Goal: Information Seeking & Learning: Learn about a topic

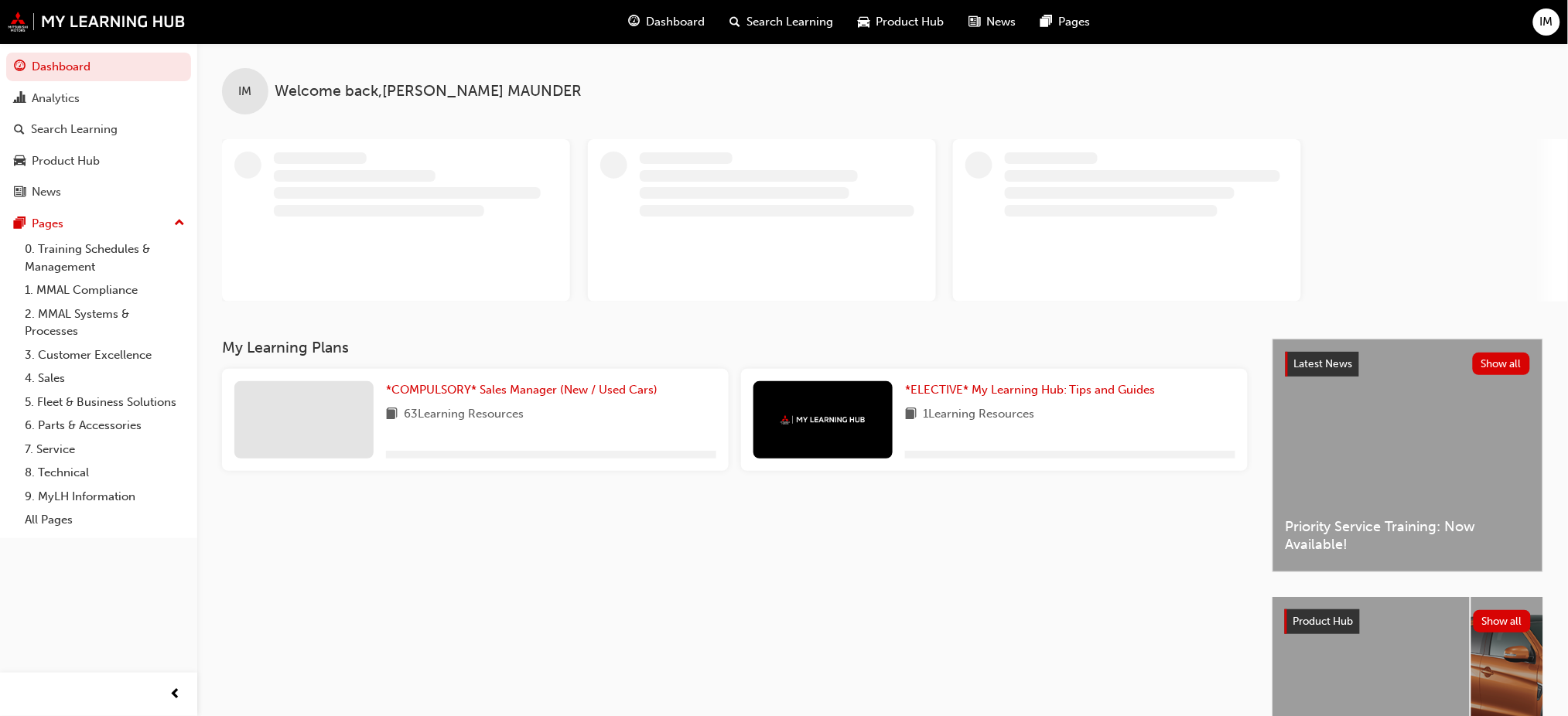
drag, startPoint x: 1412, startPoint y: 684, endPoint x: 1400, endPoint y: 676, distance: 14.4
click at [1408, 684] on div "ALL-NEW ASX - Training starting soon!" at bounding box center [1371, 693] width 197 height 193
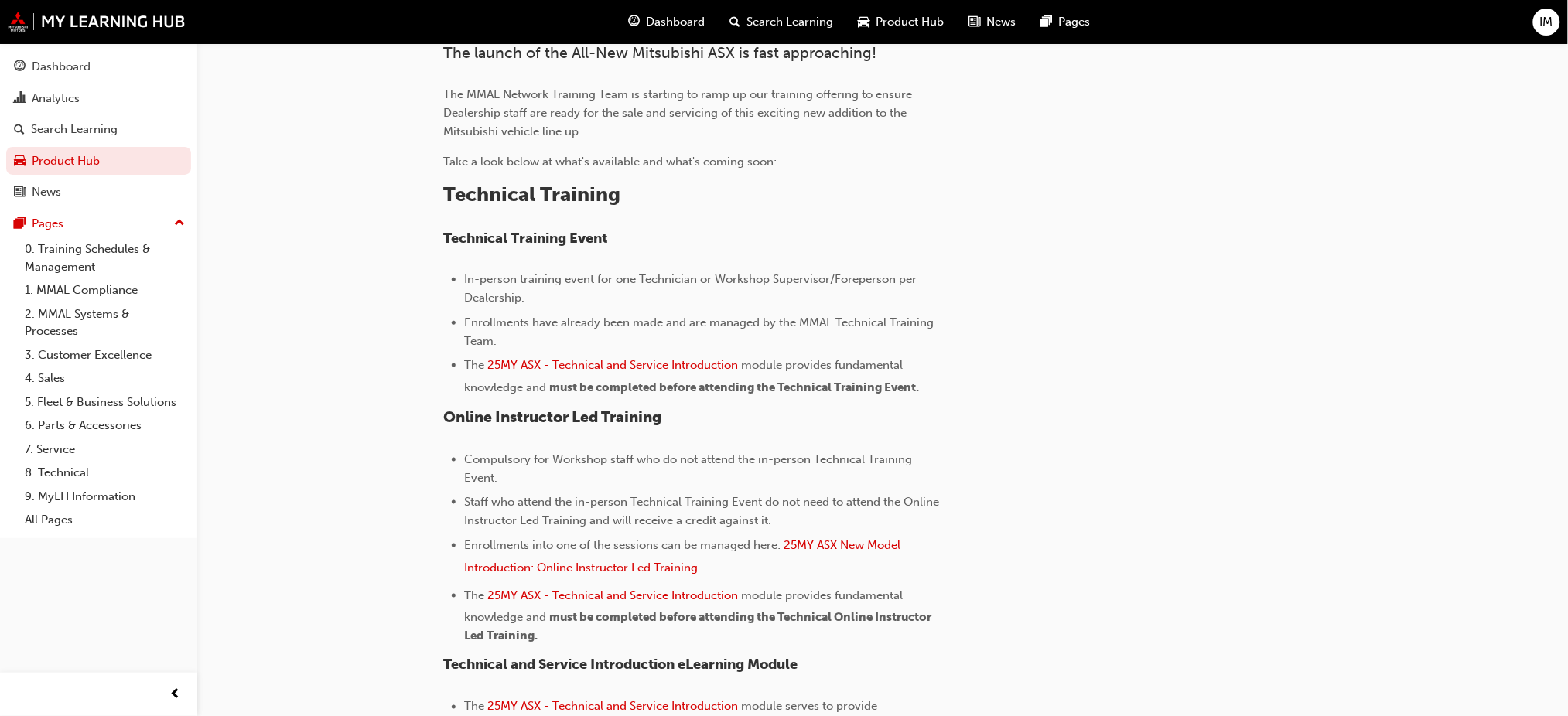
scroll to position [515, 0]
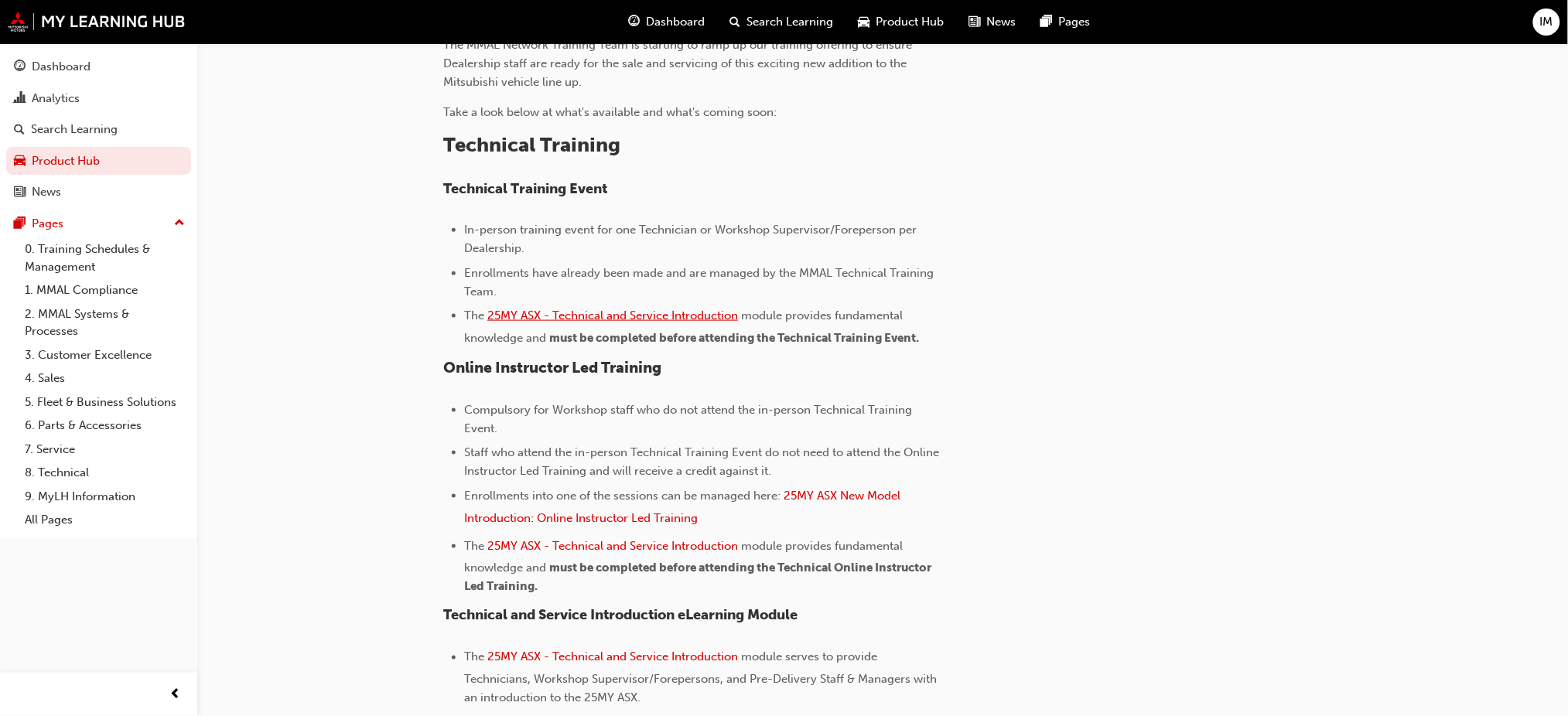
click at [614, 314] on span "25MY ASX - Technical and Service Introduction" at bounding box center [613, 315] width 251 height 14
